Goal: Task Accomplishment & Management: Manage account settings

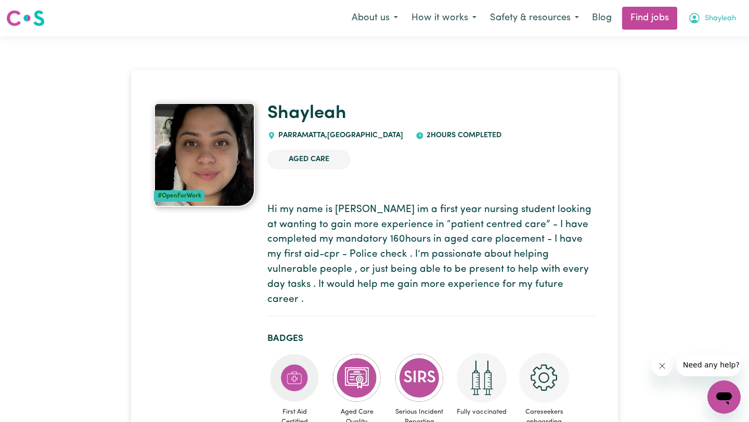
click at [710, 12] on button "Shayleah" at bounding box center [711, 18] width 61 height 22
click at [688, 57] on link "My Dashboard" at bounding box center [701, 60] width 82 height 20
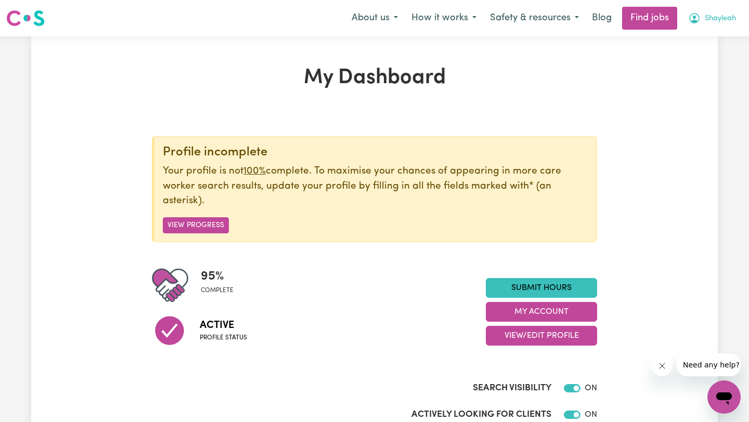
click at [710, 14] on span "Shayleah" at bounding box center [720, 18] width 31 height 11
click at [686, 47] on link "My Account" at bounding box center [701, 41] width 82 height 20
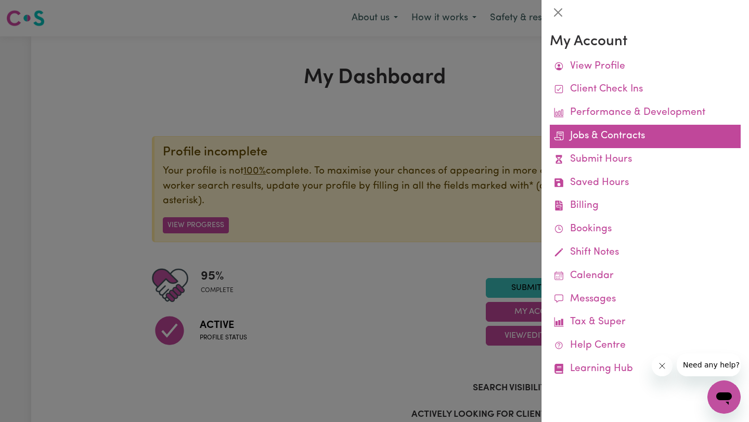
click at [597, 140] on link "Jobs & Contracts" at bounding box center [645, 136] width 191 height 23
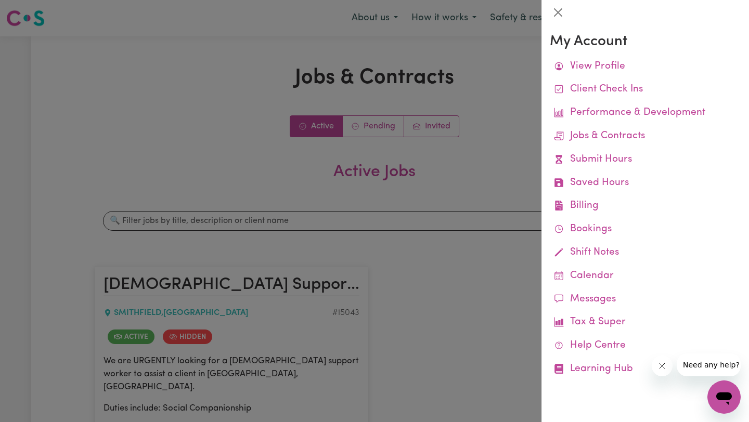
click at [242, 114] on div at bounding box center [374, 211] width 749 height 422
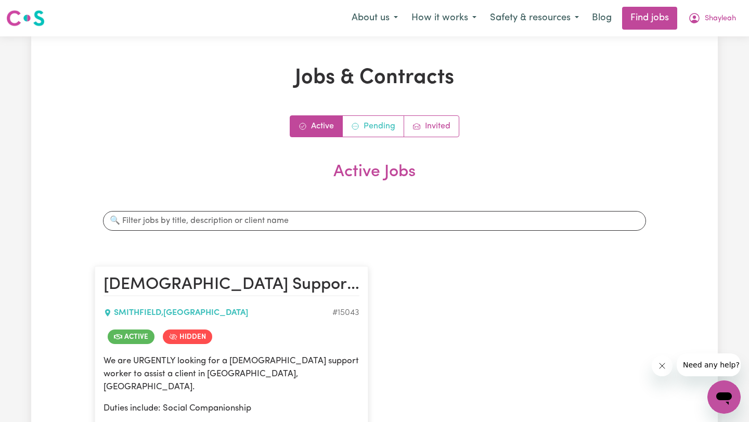
click at [363, 127] on link "Pending" at bounding box center [373, 126] width 61 height 21
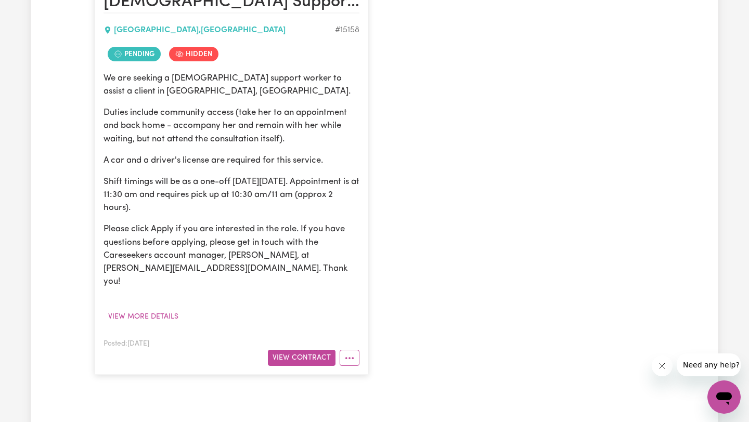
scroll to position [286, 0]
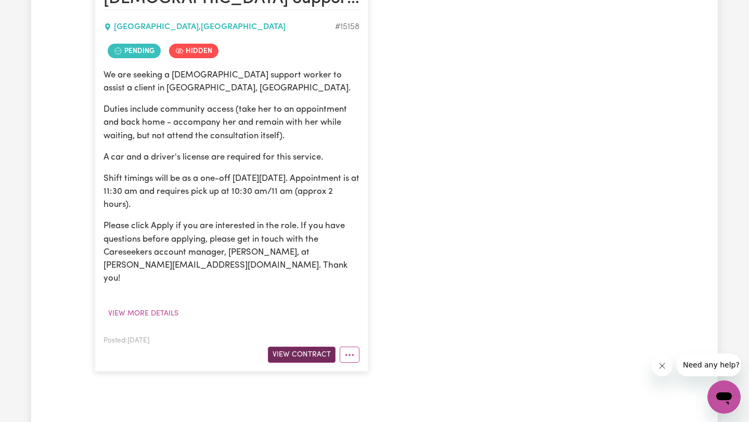
click at [305, 347] on button "View Contract" at bounding box center [302, 355] width 68 height 16
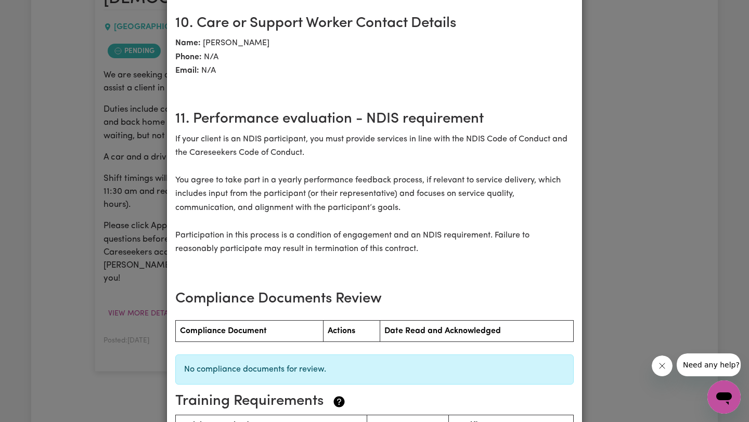
scroll to position [1373, 0]
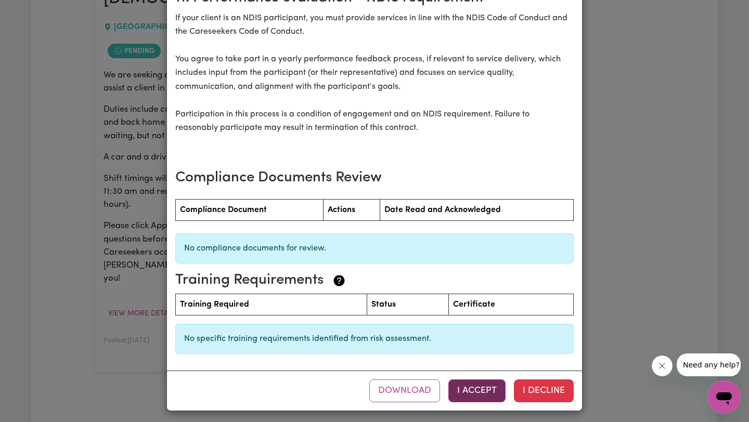
click at [476, 386] on button "I Accept" at bounding box center [476, 391] width 57 height 23
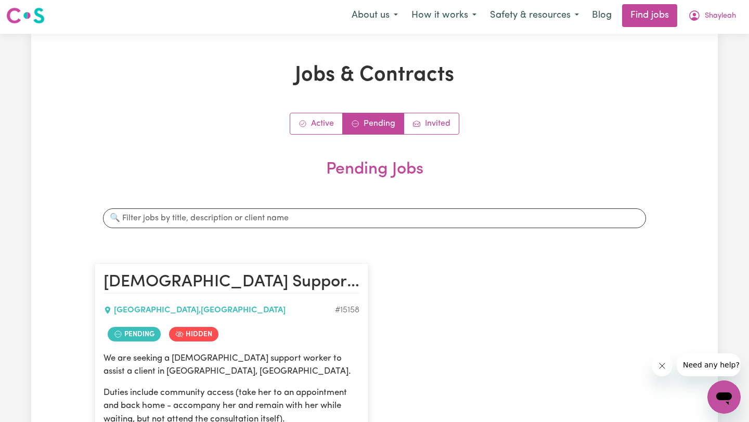
scroll to position [0, 0]
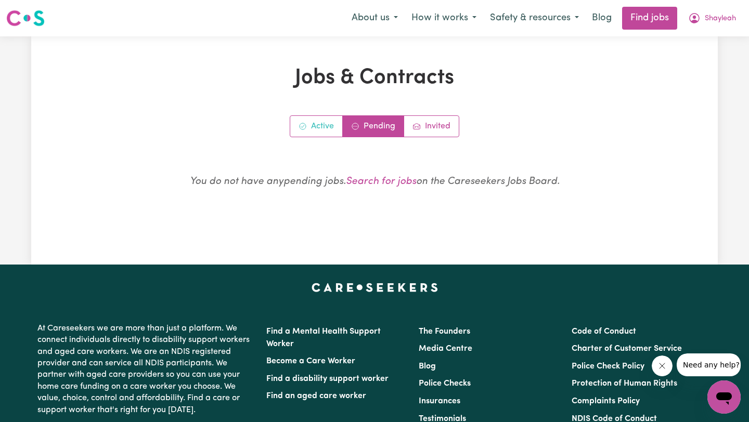
click at [324, 134] on link "Active" at bounding box center [316, 126] width 53 height 21
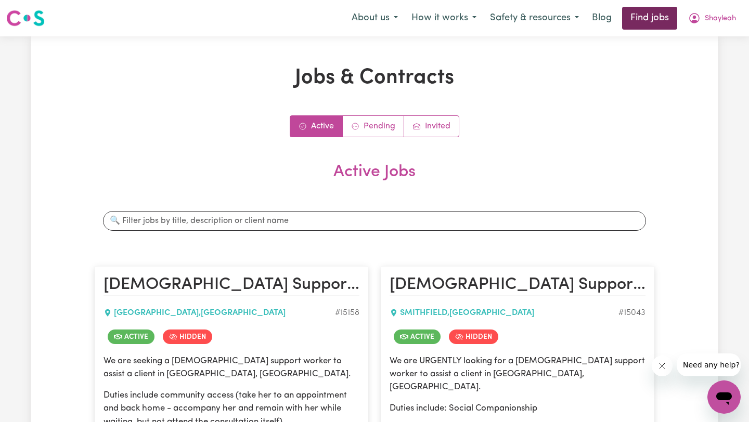
click at [649, 19] on link "Find jobs" at bounding box center [649, 18] width 55 height 23
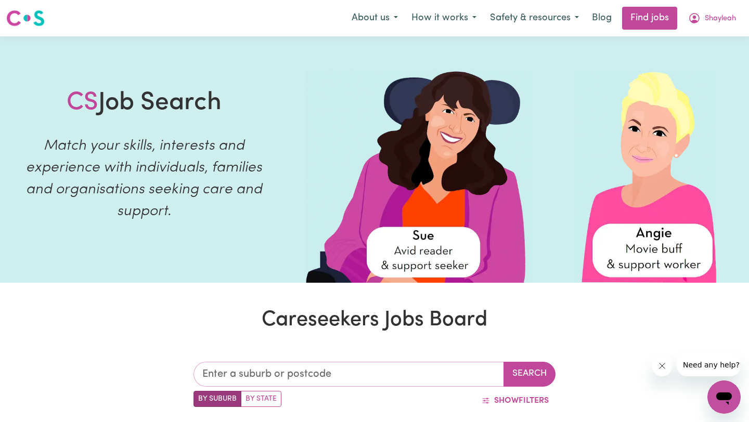
click at [276, 368] on input "text" at bounding box center [348, 374] width 310 height 25
type input "[PERSON_NAME]"
type input "ParraKIE, [GEOGRAPHIC_DATA], 5301"
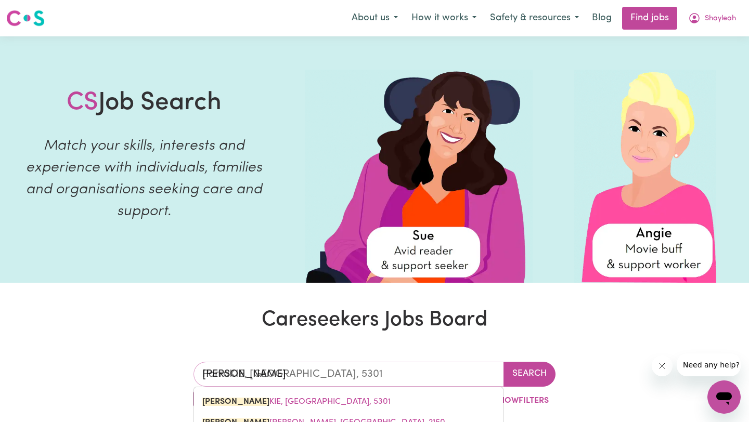
type input "Parram"
type input "Parrama"
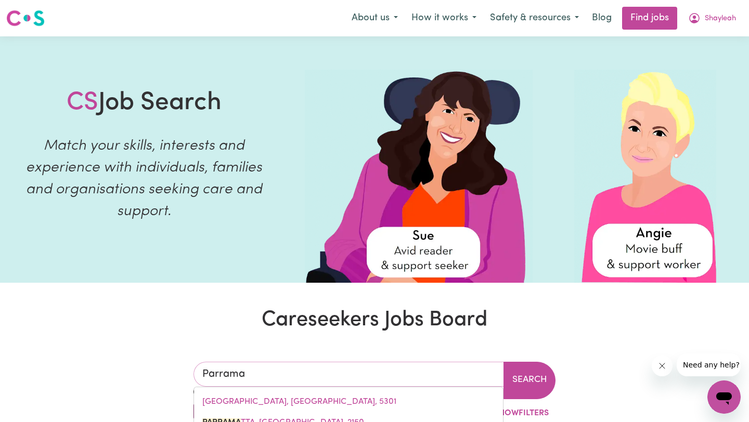
type input "ParramaTTA, [GEOGRAPHIC_DATA], 2150"
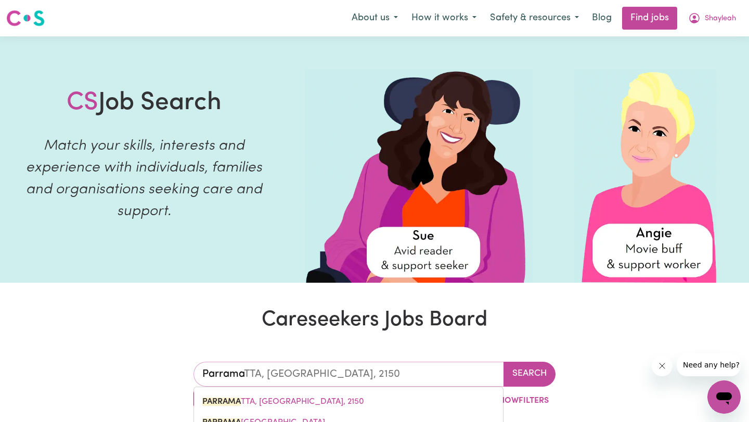
scroll to position [59, 0]
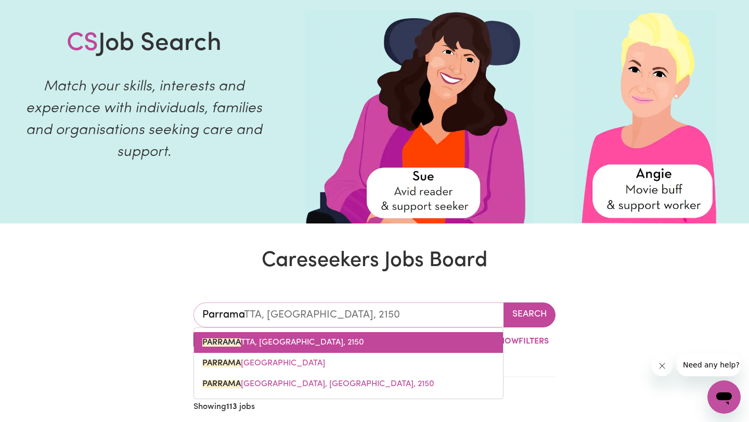
click at [275, 340] on span "PARRAMA TTA, [GEOGRAPHIC_DATA], 2150" at bounding box center [283, 342] width 162 height 8
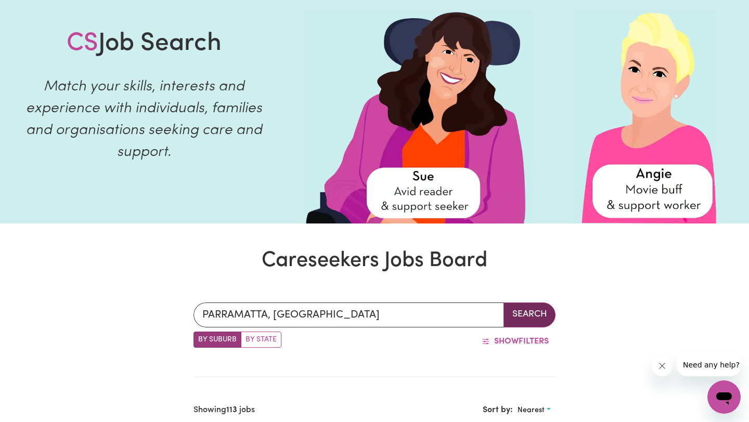
click at [532, 310] on button "Search" at bounding box center [529, 315] width 52 height 25
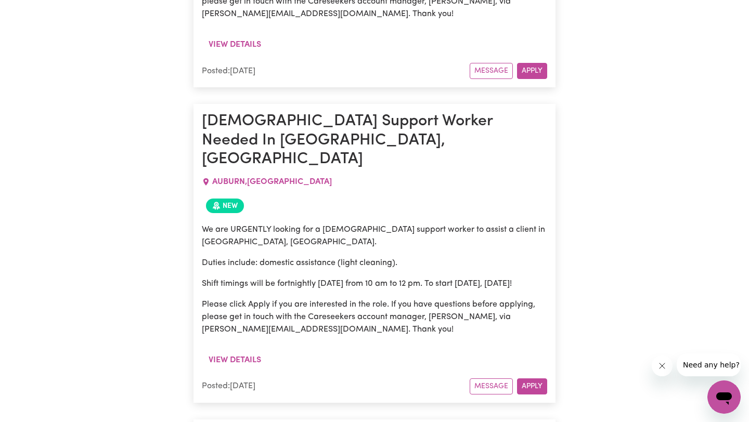
scroll to position [1316, 0]
